Goal: Find specific page/section: Find specific page/section

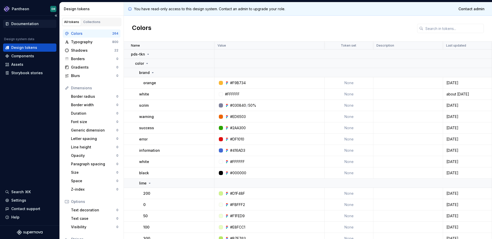
click at [31, 26] on div "Documentation" at bounding box center [29, 24] width 53 height 8
click at [22, 24] on div "Documentation" at bounding box center [24, 23] width 27 height 5
click at [13, 58] on div "Components" at bounding box center [22, 56] width 23 height 5
